Goal: Task Accomplishment & Management: Manage account settings

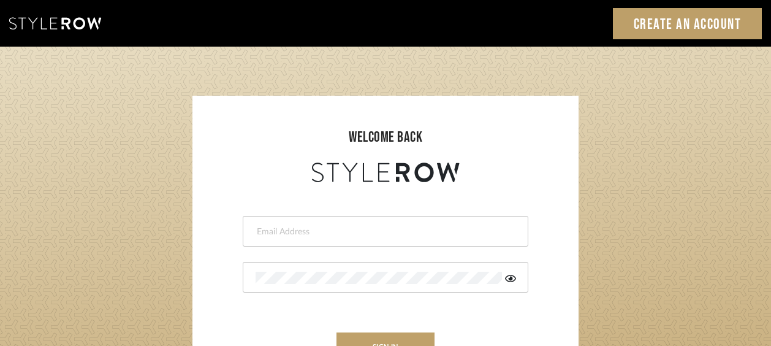
type input "[PERSON_NAME][EMAIL_ADDRESS][DOMAIN_NAME]"
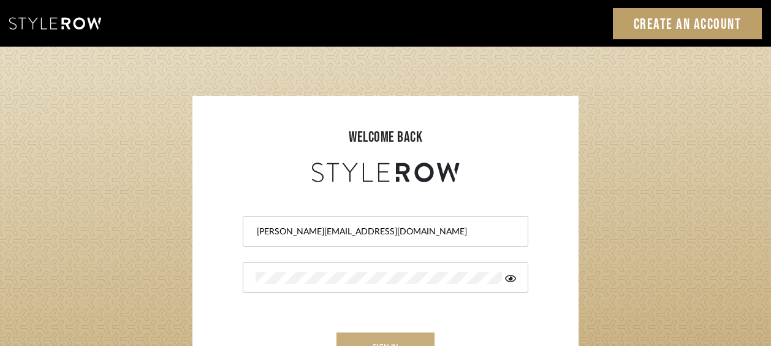
click at [381, 341] on button "sign in" at bounding box center [386, 346] width 98 height 29
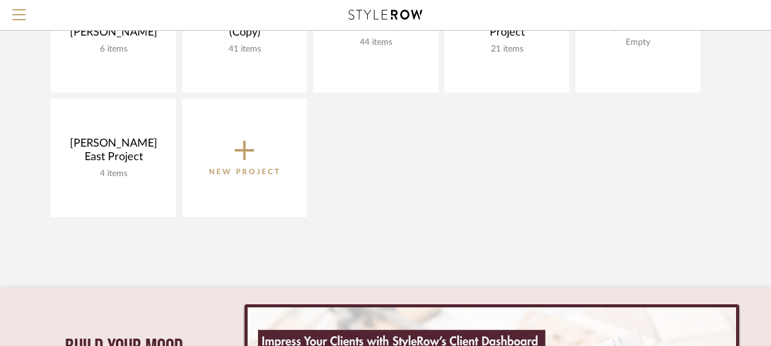
scroll to position [200, 0]
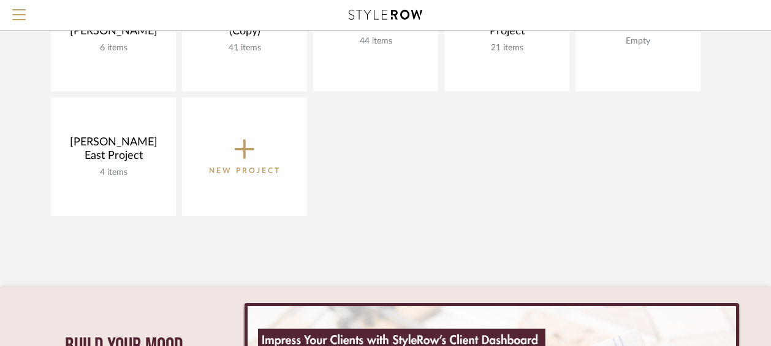
click at [0, 0] on link "Open Project" at bounding box center [0, 0] width 0 height 0
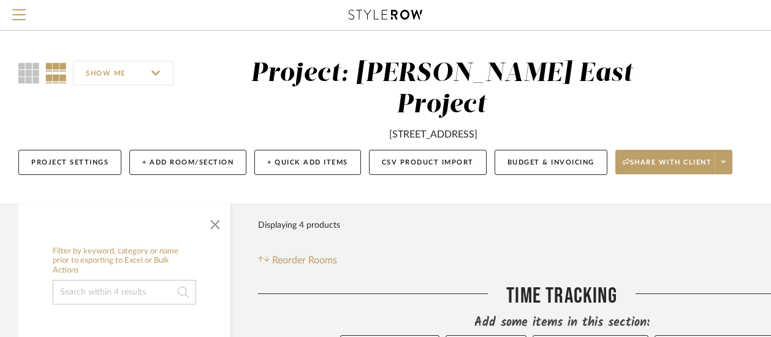
click at [206, 207] on span "button" at bounding box center [214, 221] width 29 height 29
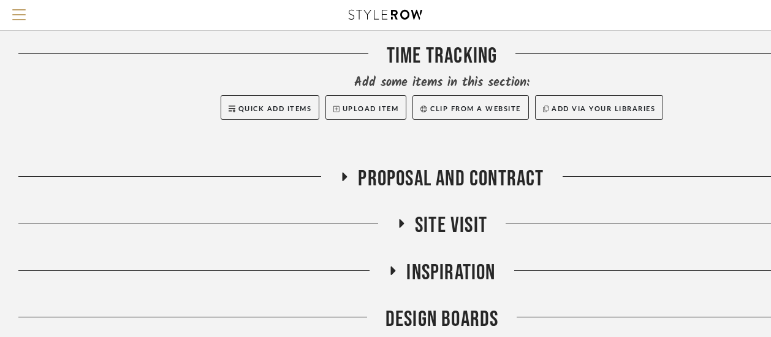
scroll to position [241, 0]
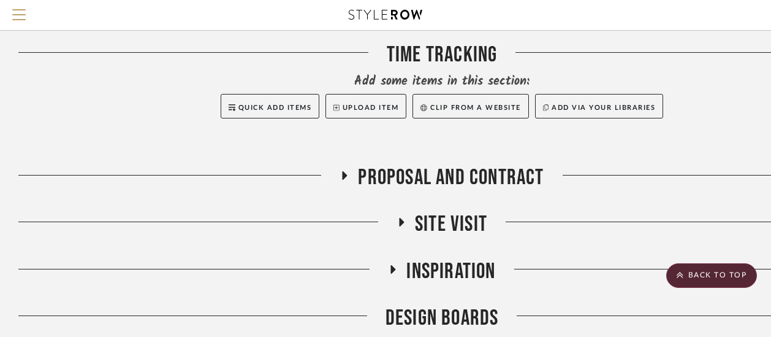
click at [403, 218] on icon at bounding box center [401, 222] width 15 height 9
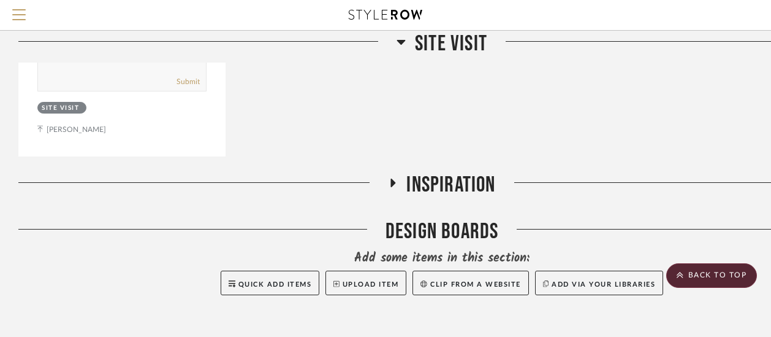
scroll to position [881, 0]
click at [391, 178] on icon at bounding box center [393, 182] width 5 height 9
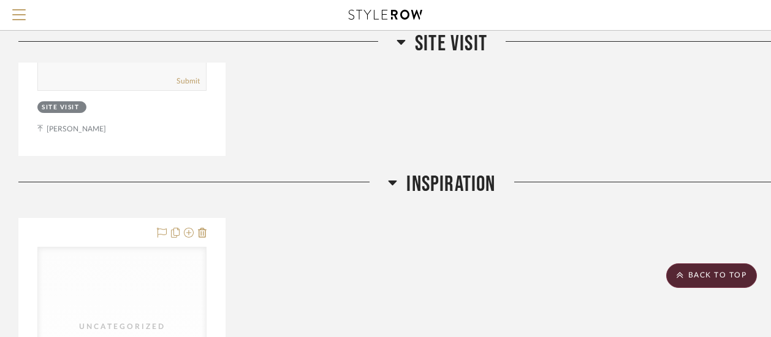
scroll to position [998, 0]
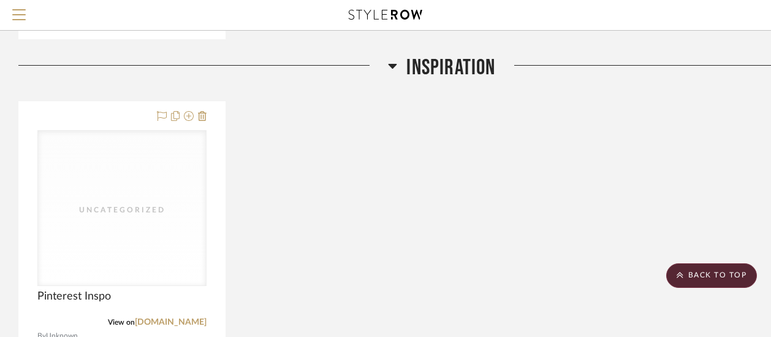
click at [176, 318] on link "pinterest.com" at bounding box center [171, 322] width 72 height 9
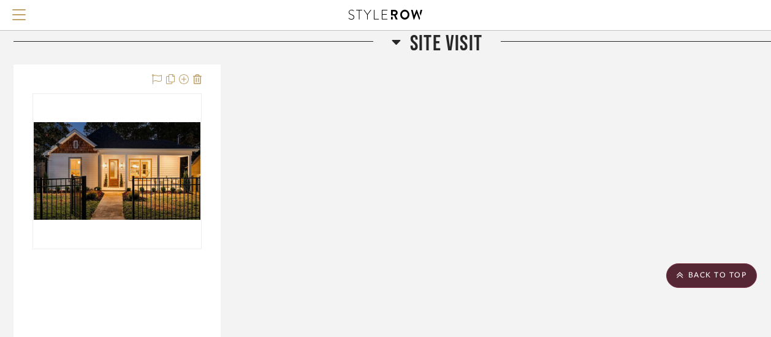
scroll to position [467, 5]
